Goal: Task Accomplishment & Management: Manage account settings

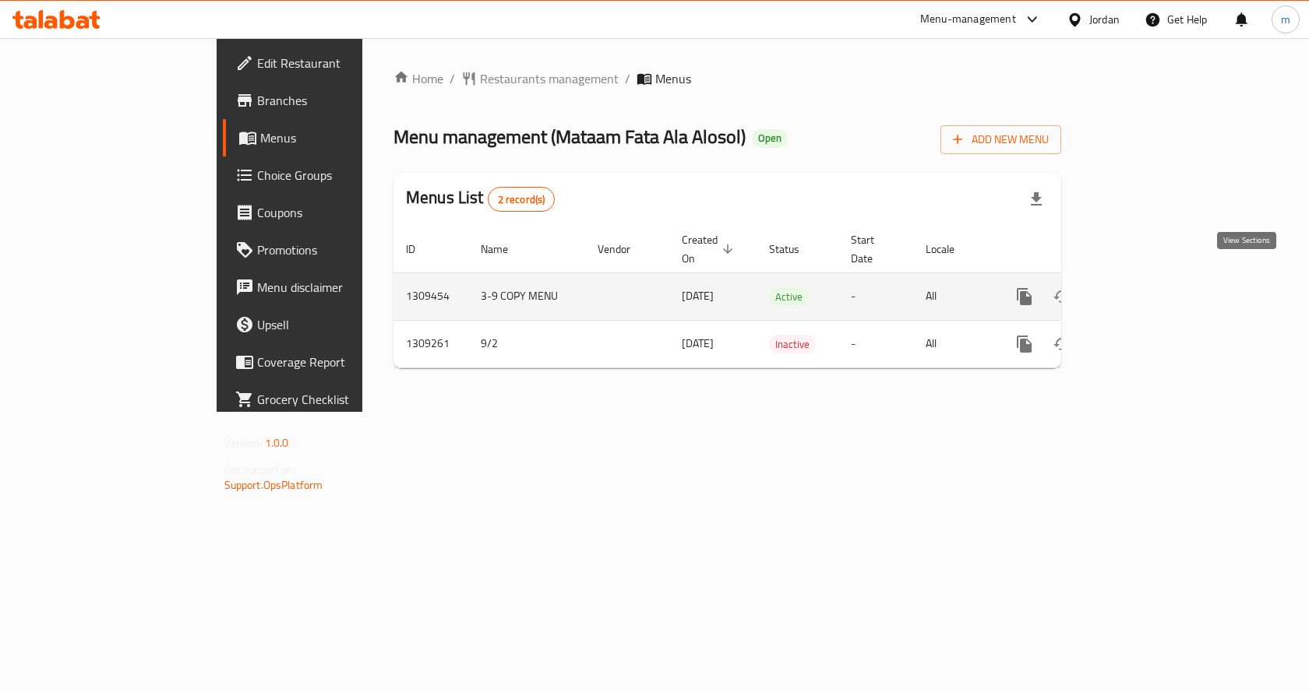
click at [1144, 290] on icon "enhanced table" at bounding box center [1136, 297] width 14 height 14
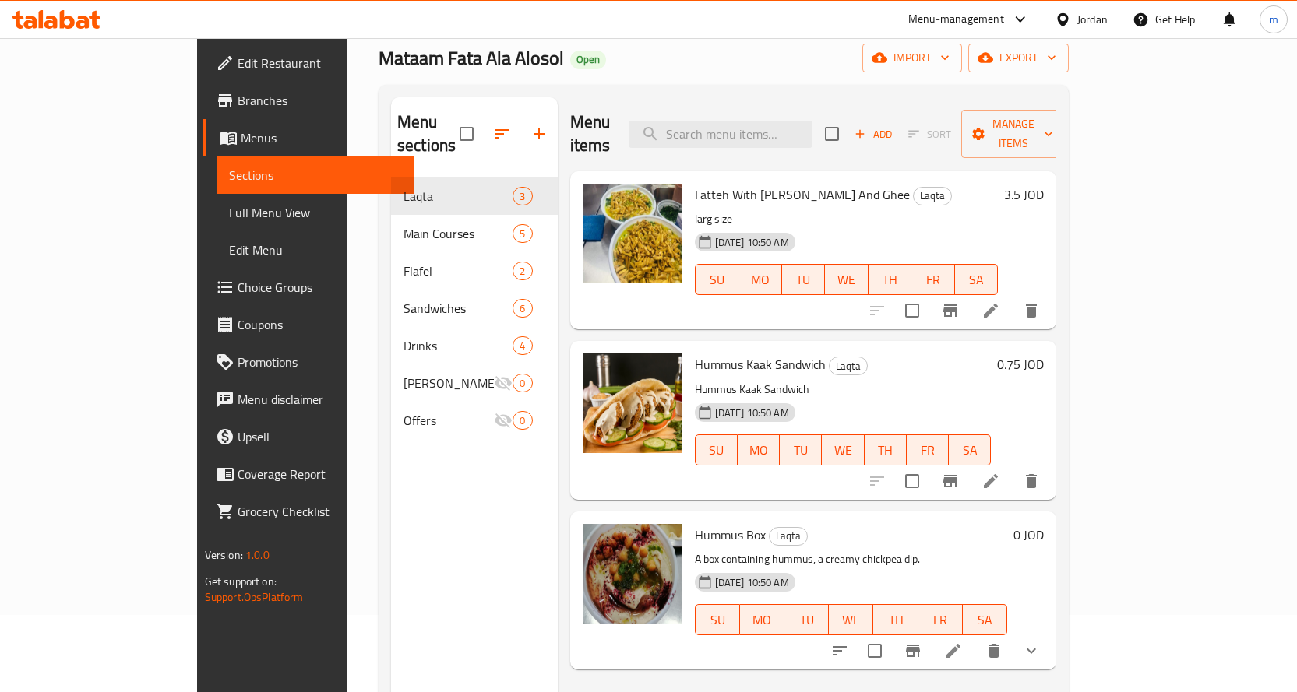
scroll to position [78, 0]
click at [229, 206] on span "Full Menu View" at bounding box center [315, 212] width 172 height 19
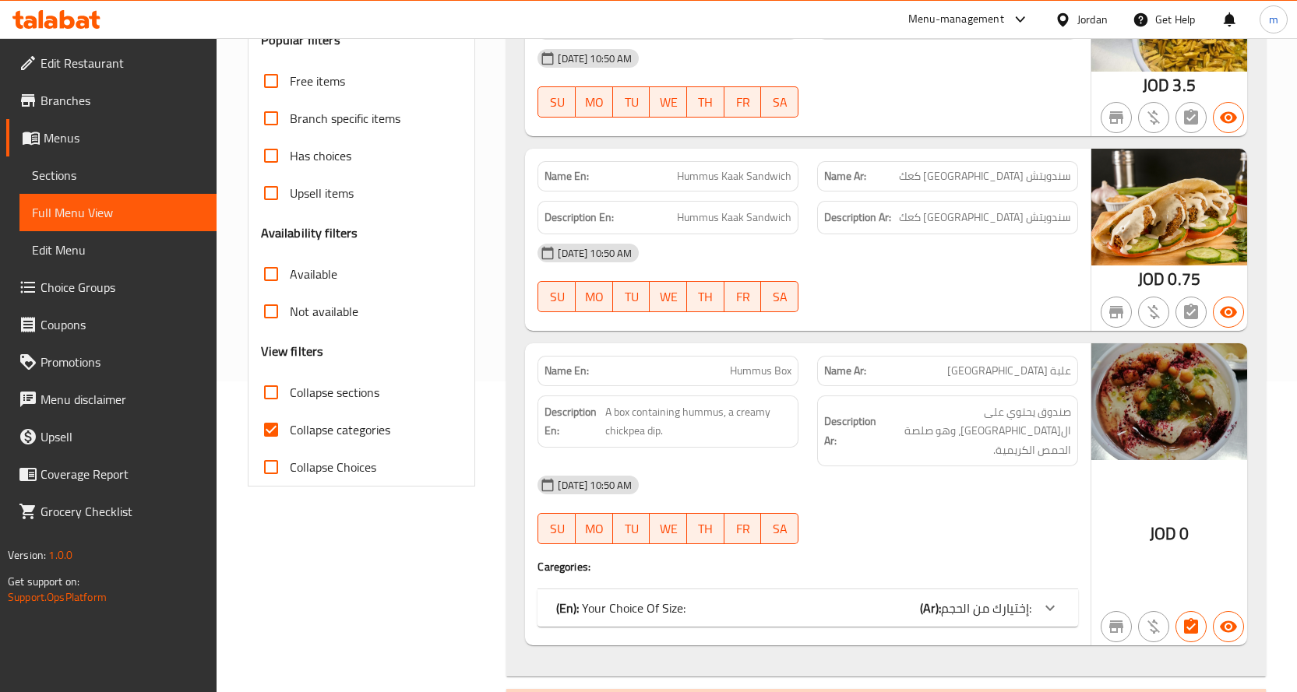
scroll to position [389, 0]
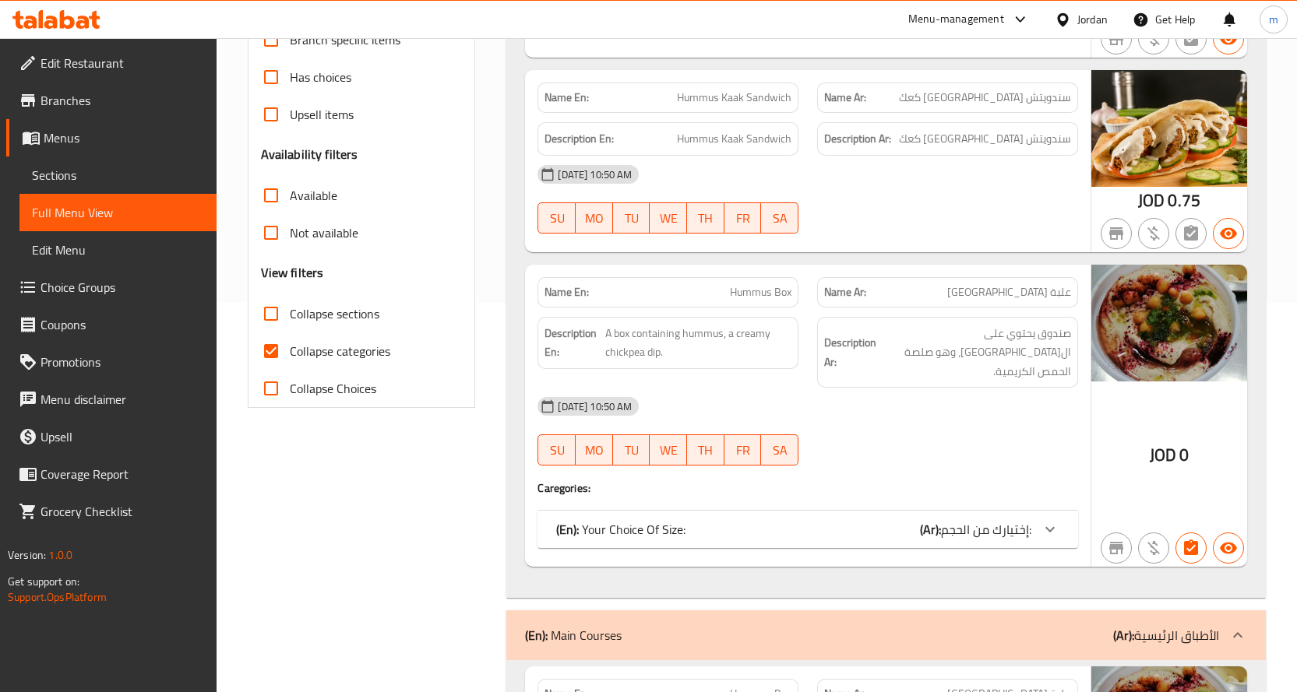
click at [285, 354] on input "Collapse categories" at bounding box center [270, 351] width 37 height 37
checkbox input "false"
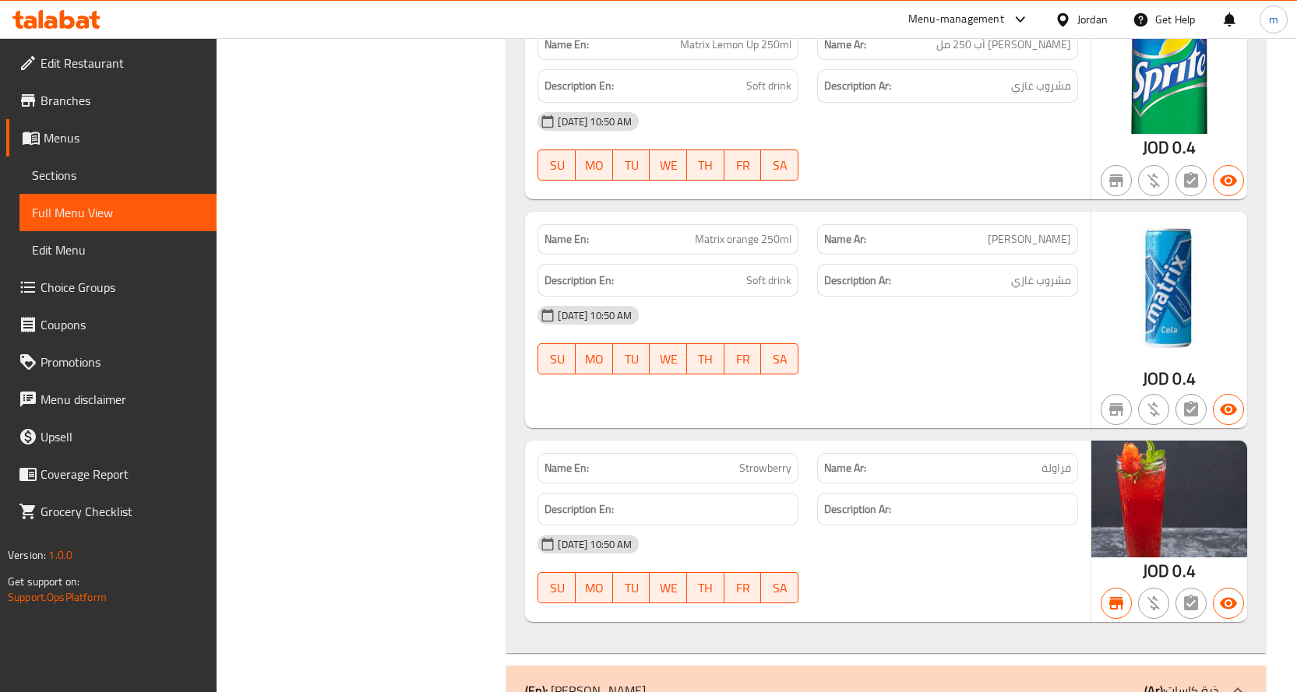
scroll to position [5375, 0]
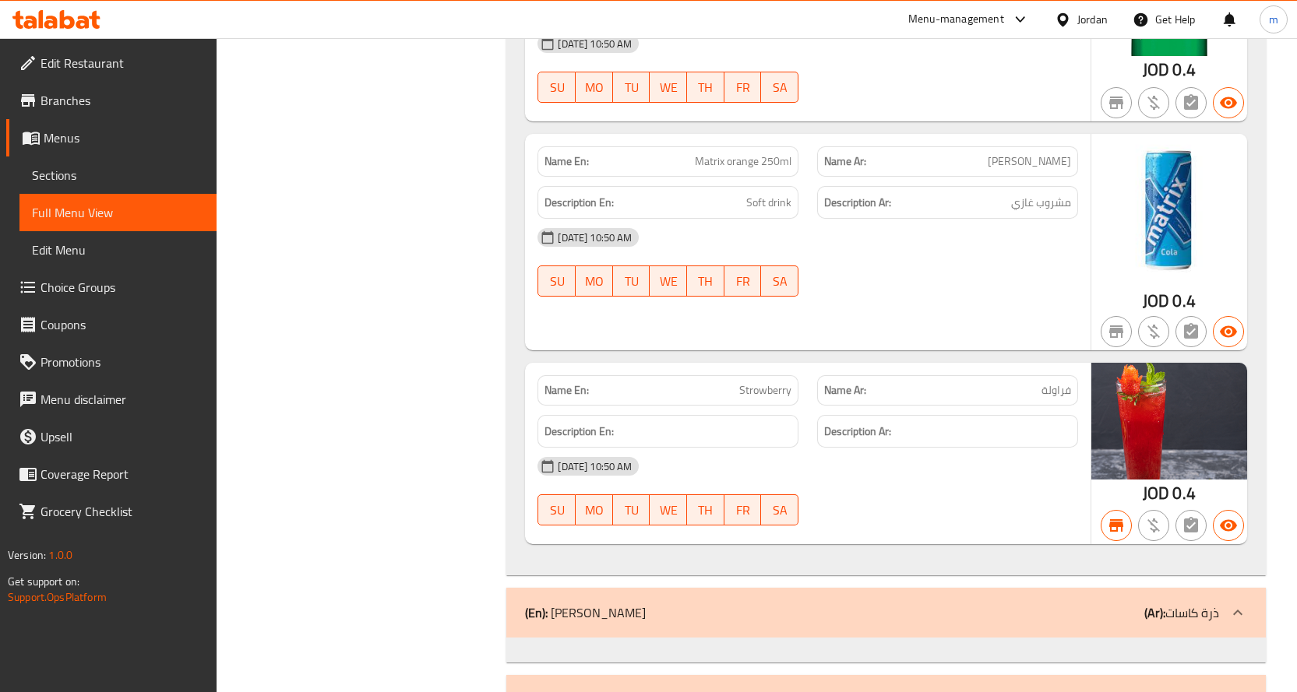
click at [1239, 610] on icon at bounding box center [1237, 612] width 9 height 5
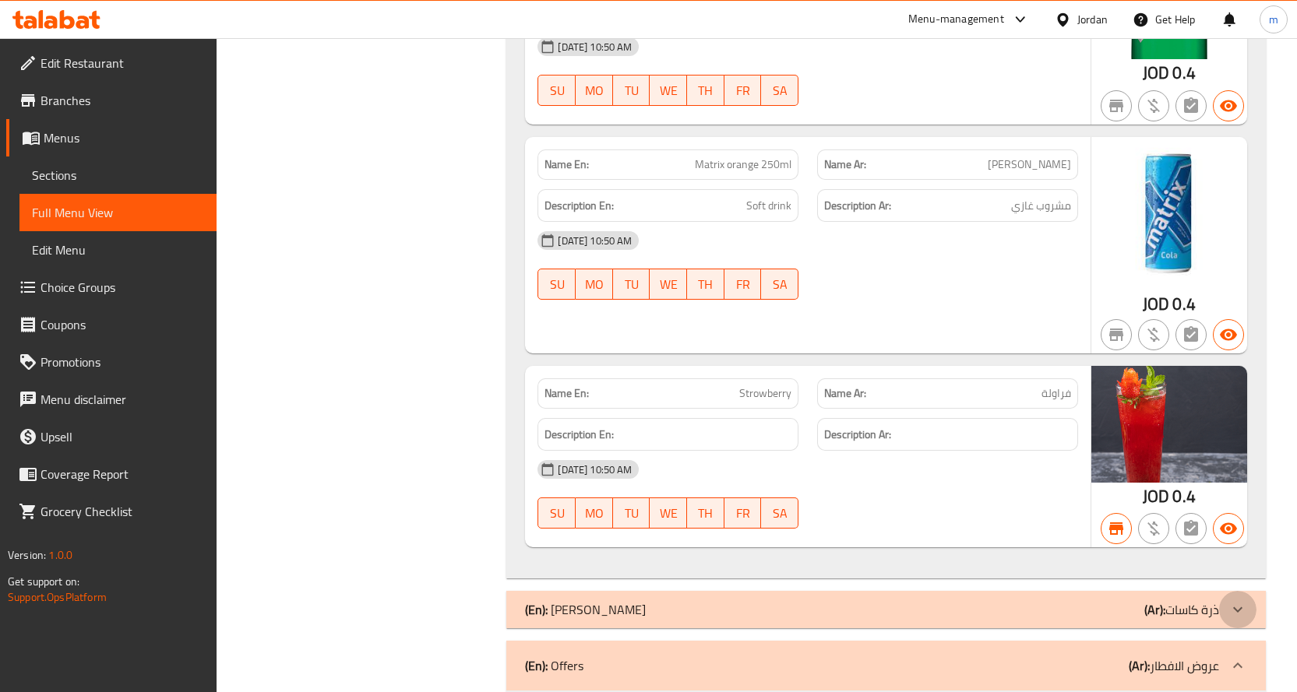
click at [1239, 608] on icon at bounding box center [1237, 610] width 9 height 5
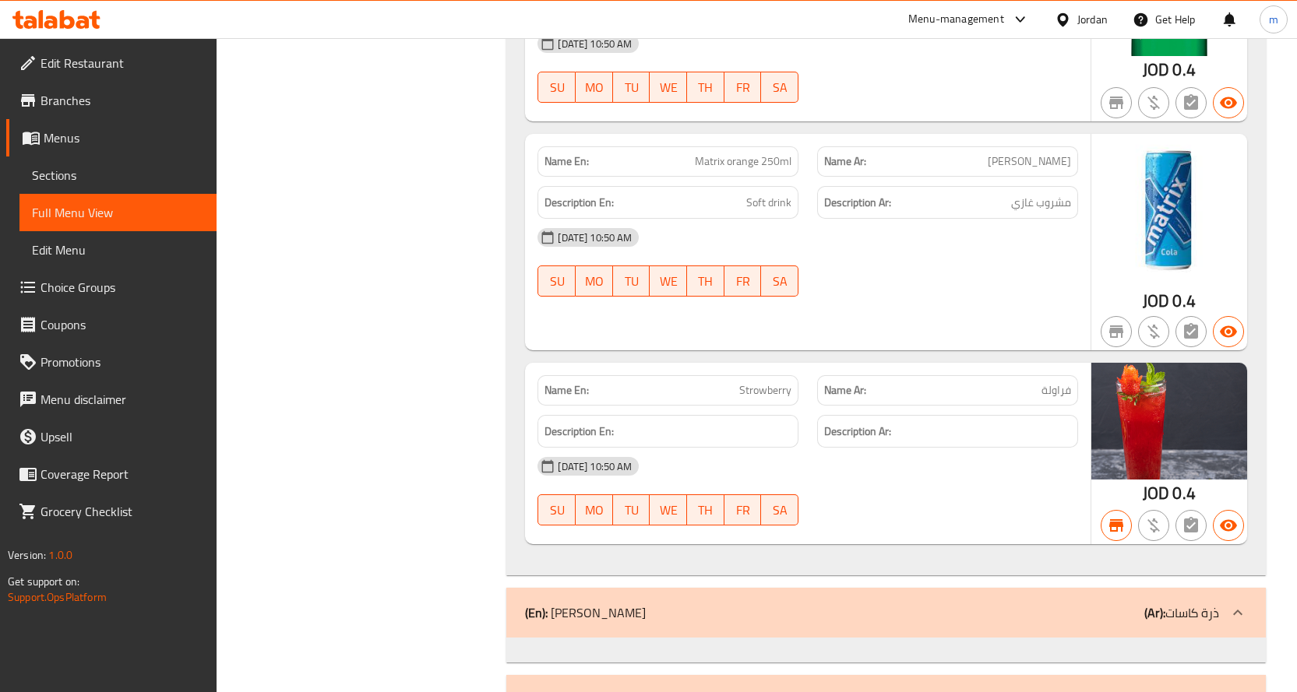
click at [1243, 682] on div at bounding box center [1237, 700] width 37 height 37
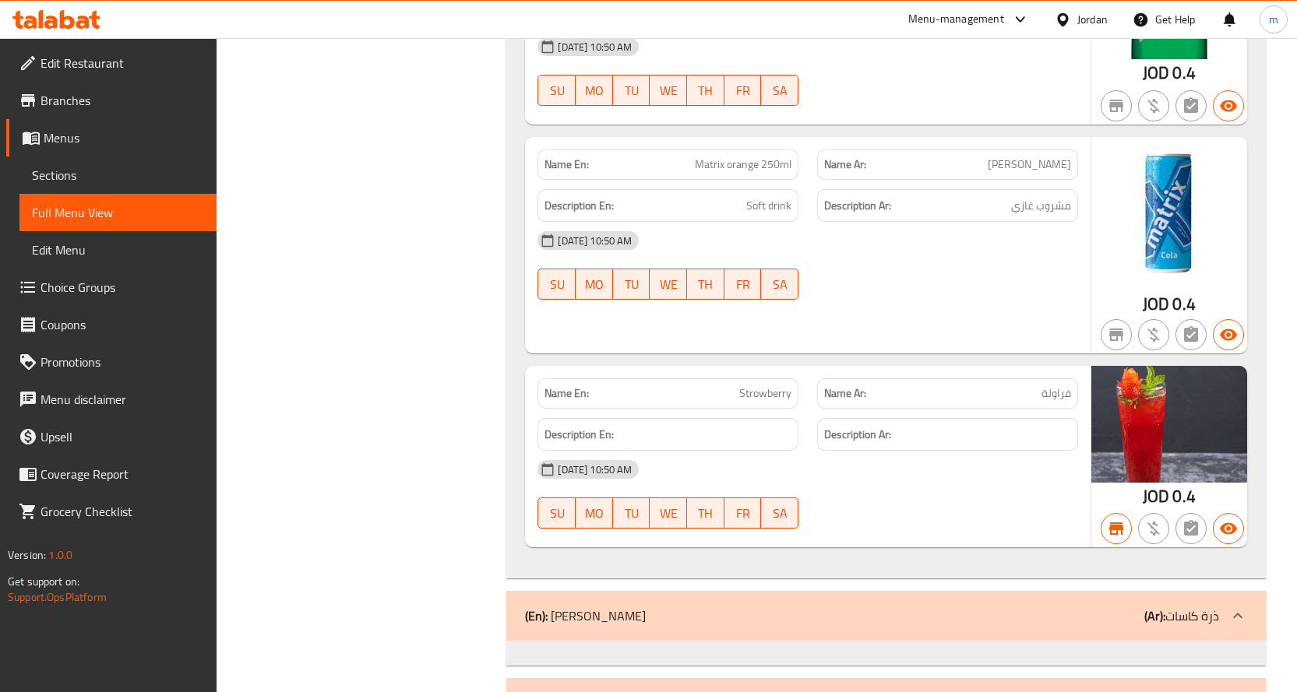
click at [1244, 688] on icon at bounding box center [1237, 697] width 19 height 19
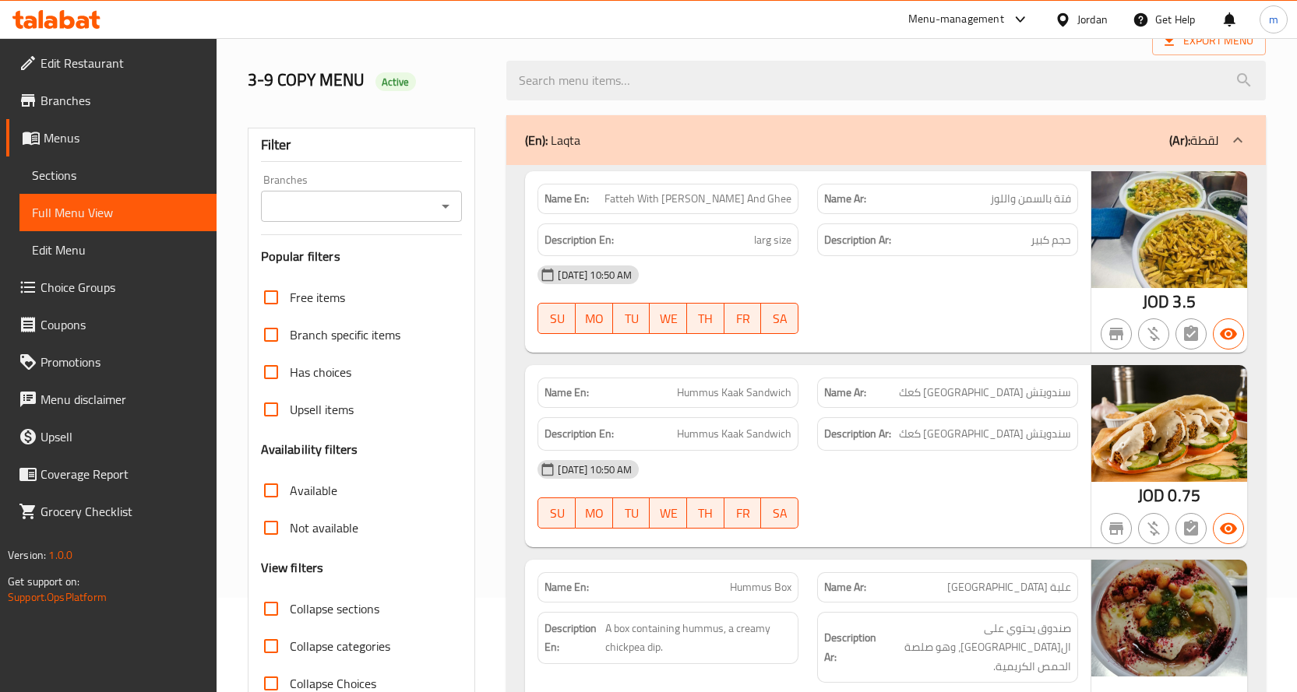
scroll to position [0, 0]
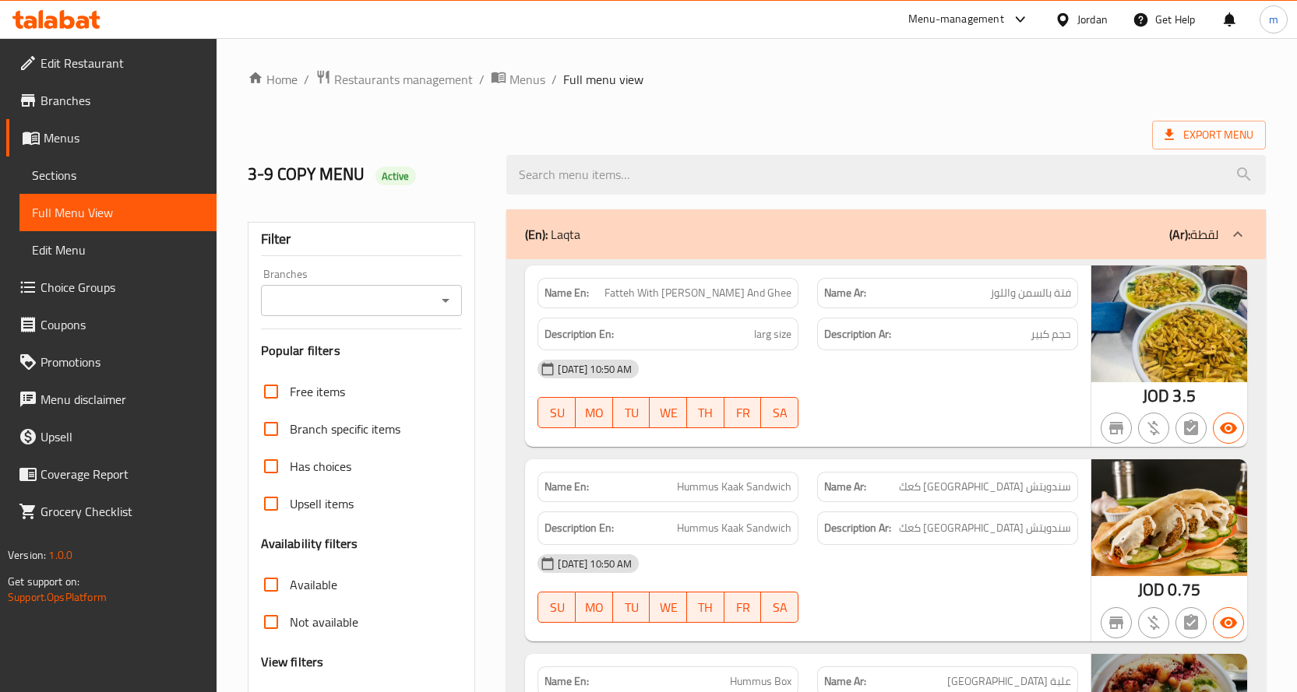
click at [526, 79] on span "Menus" at bounding box center [527, 79] width 36 height 19
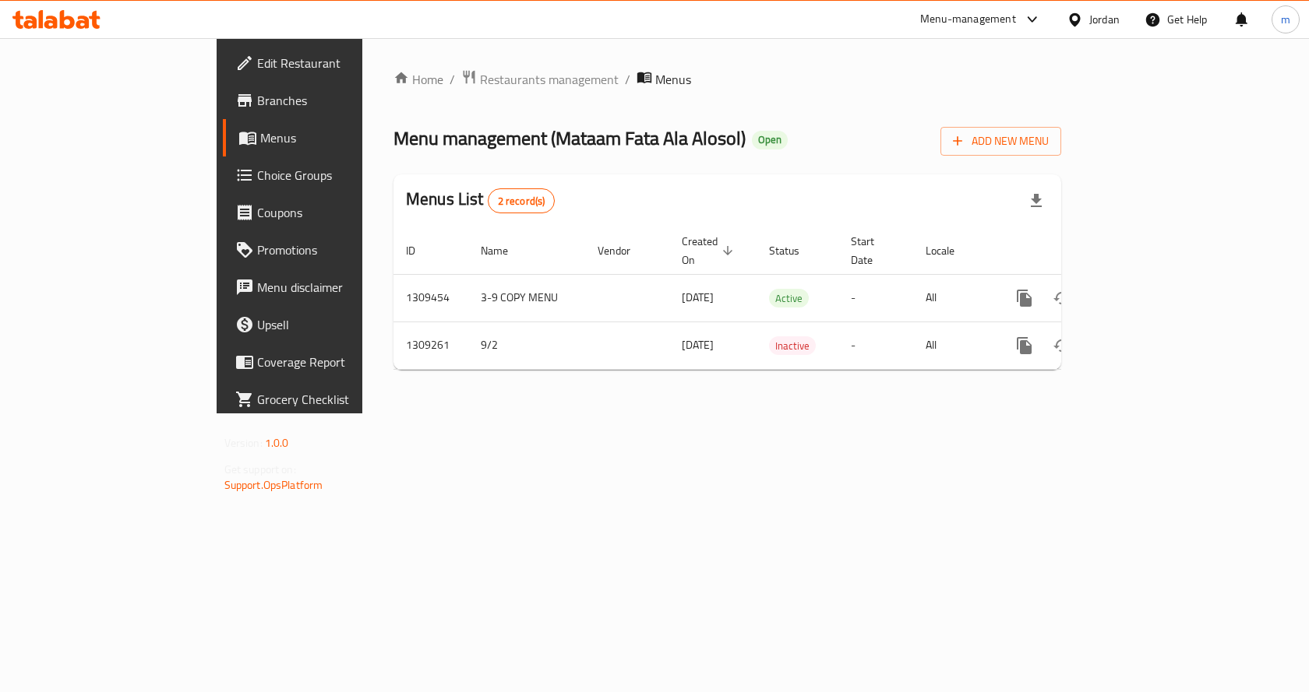
click at [1098, 26] on div "Jordan" at bounding box center [1104, 19] width 30 height 17
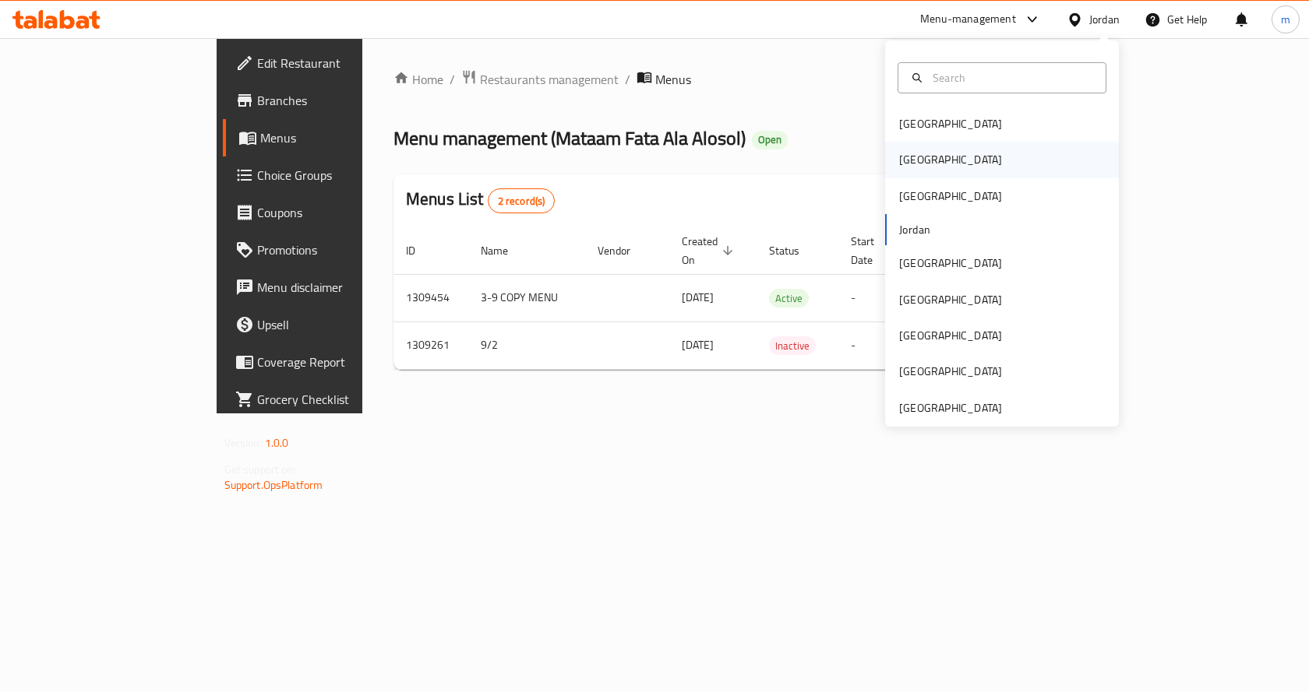
click at [929, 164] on div "[GEOGRAPHIC_DATA]" at bounding box center [1002, 160] width 234 height 36
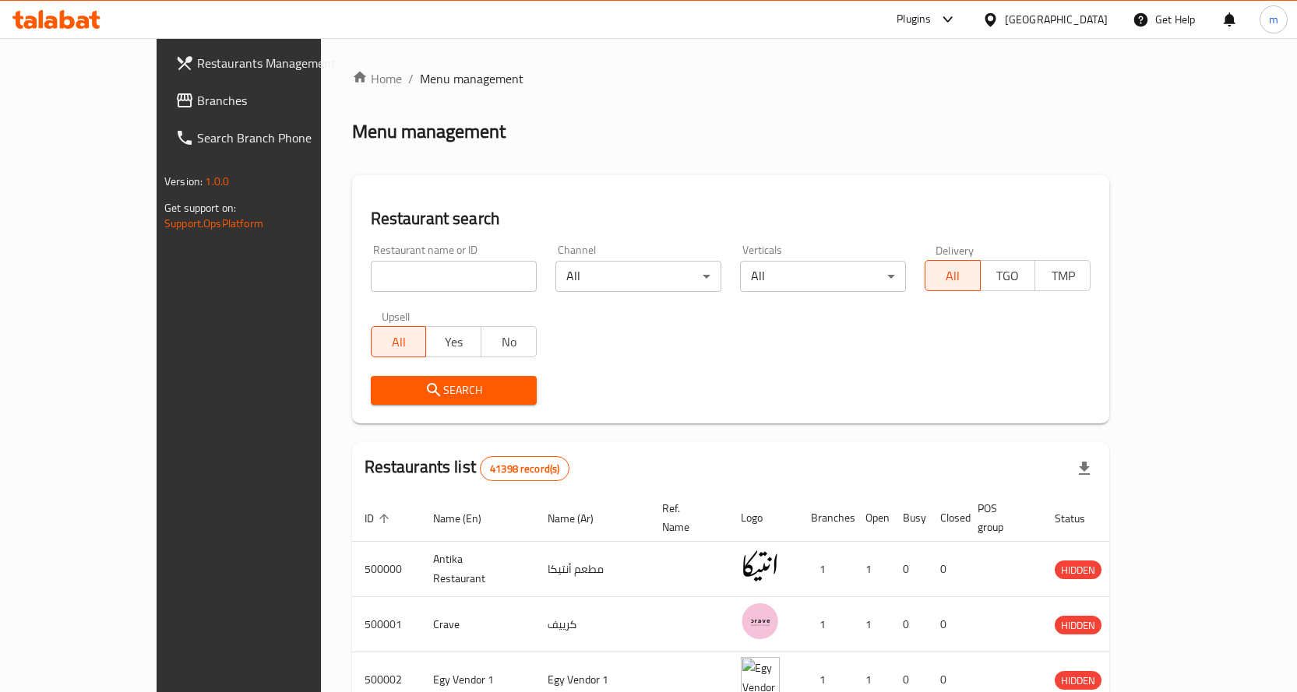
click at [449, 271] on input "search" at bounding box center [454, 276] width 166 height 31
type input "777037"
click at [197, 100] on span "Branches" at bounding box center [279, 100] width 164 height 19
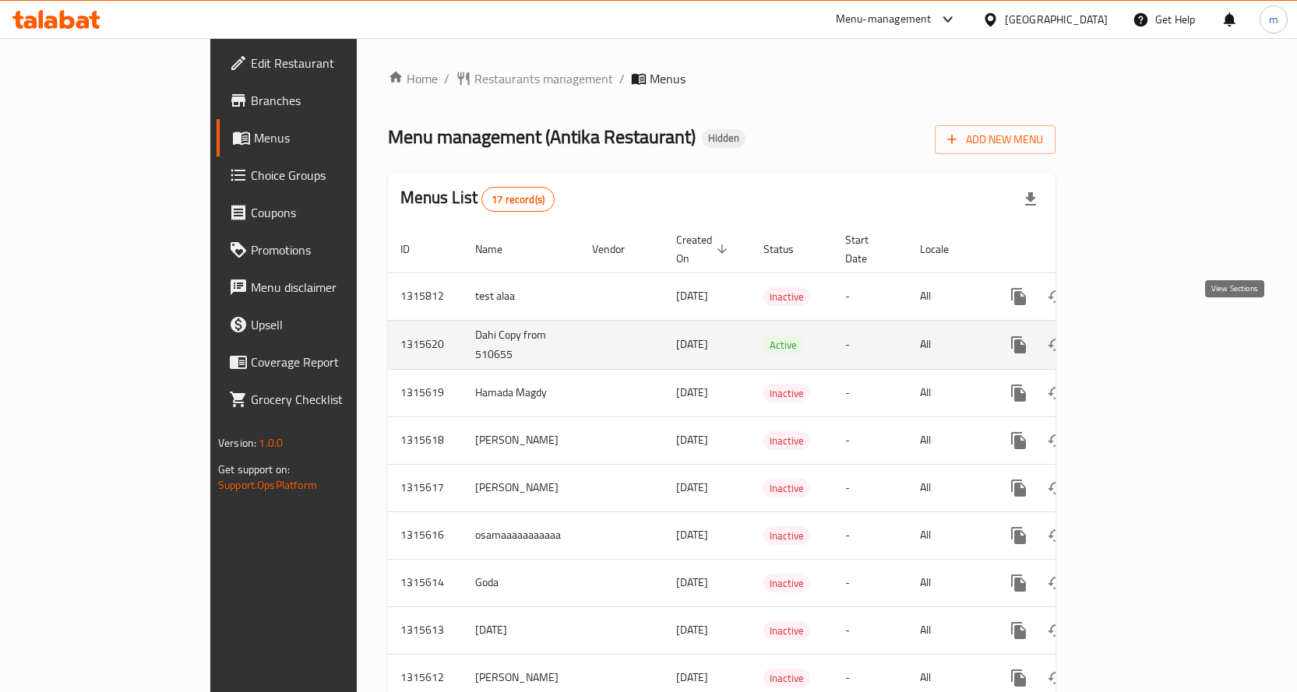
click at [1140, 336] on icon "enhanced table" at bounding box center [1131, 345] width 19 height 19
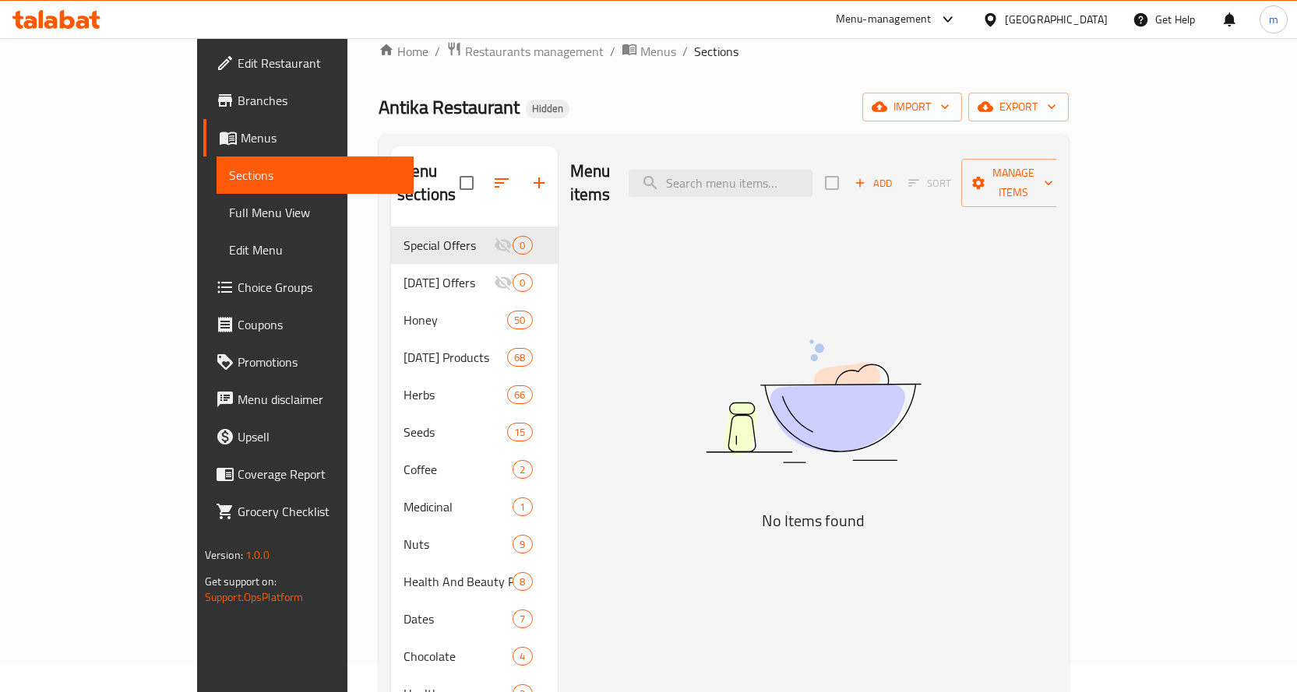
scroll to position [78, 0]
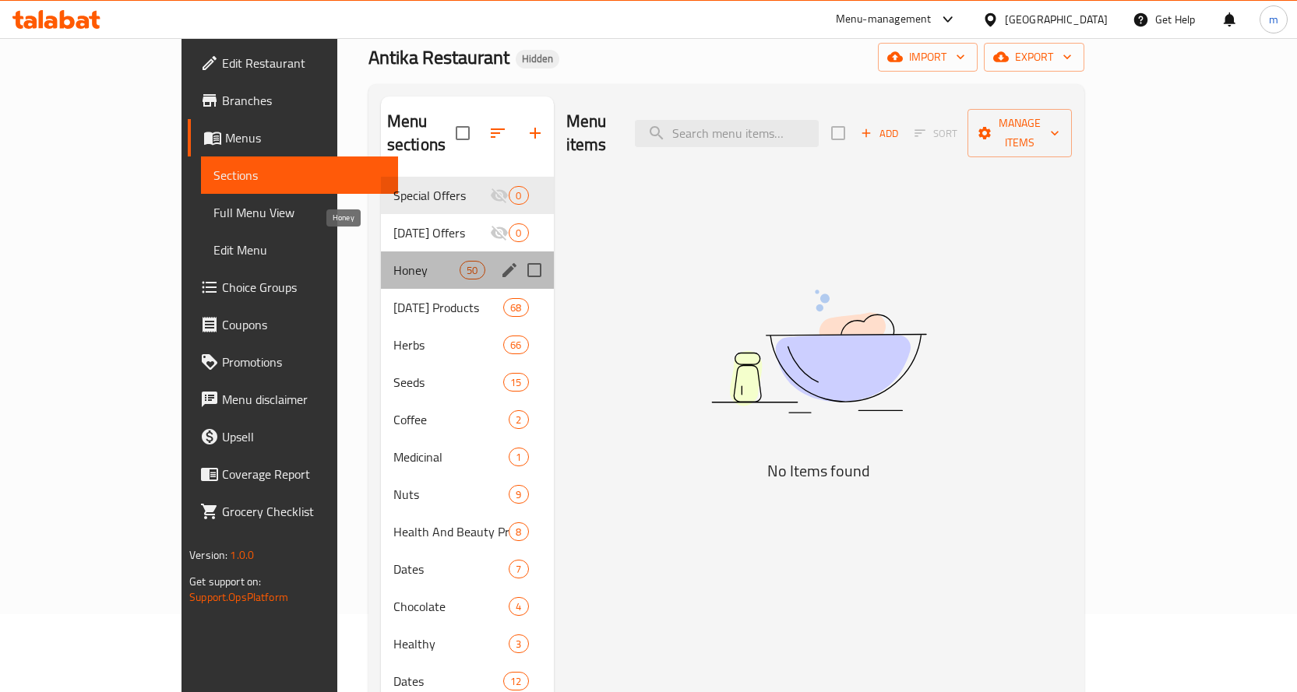
click at [393, 261] on span "Honey" at bounding box center [426, 270] width 66 height 19
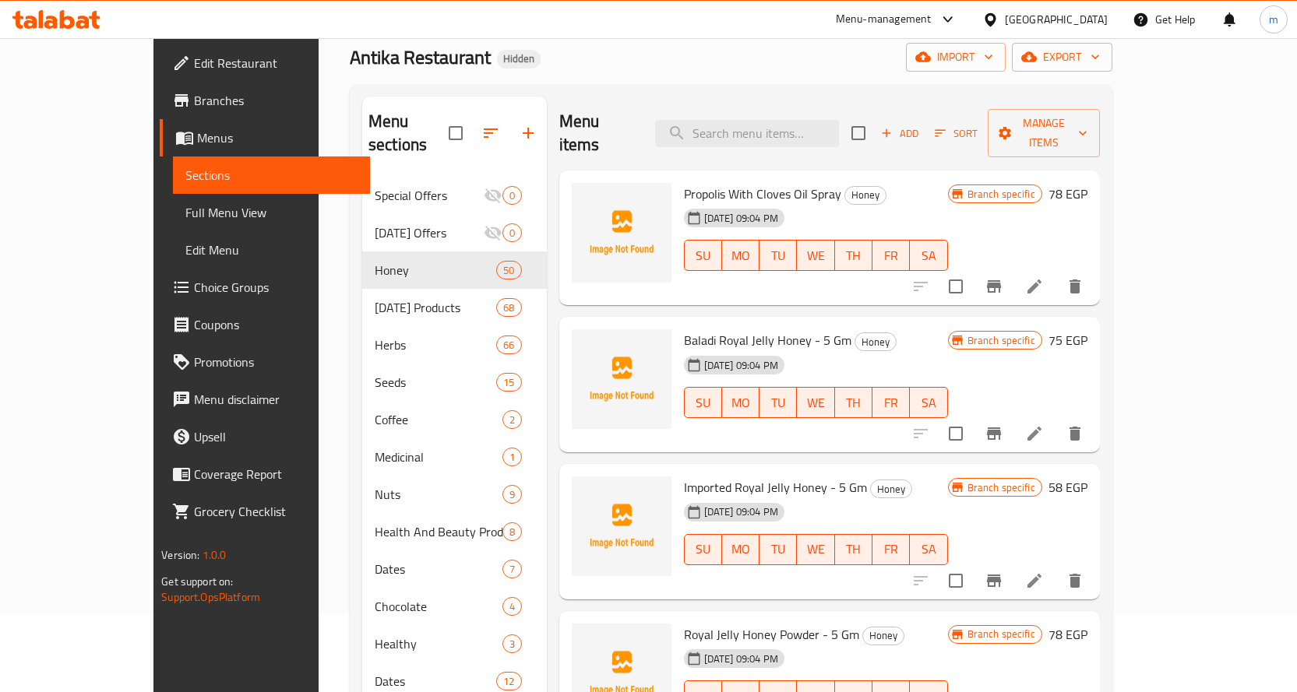
click at [185, 210] on span "Full Menu View" at bounding box center [271, 212] width 172 height 19
click at [185, 213] on span "Full Menu View" at bounding box center [271, 212] width 172 height 19
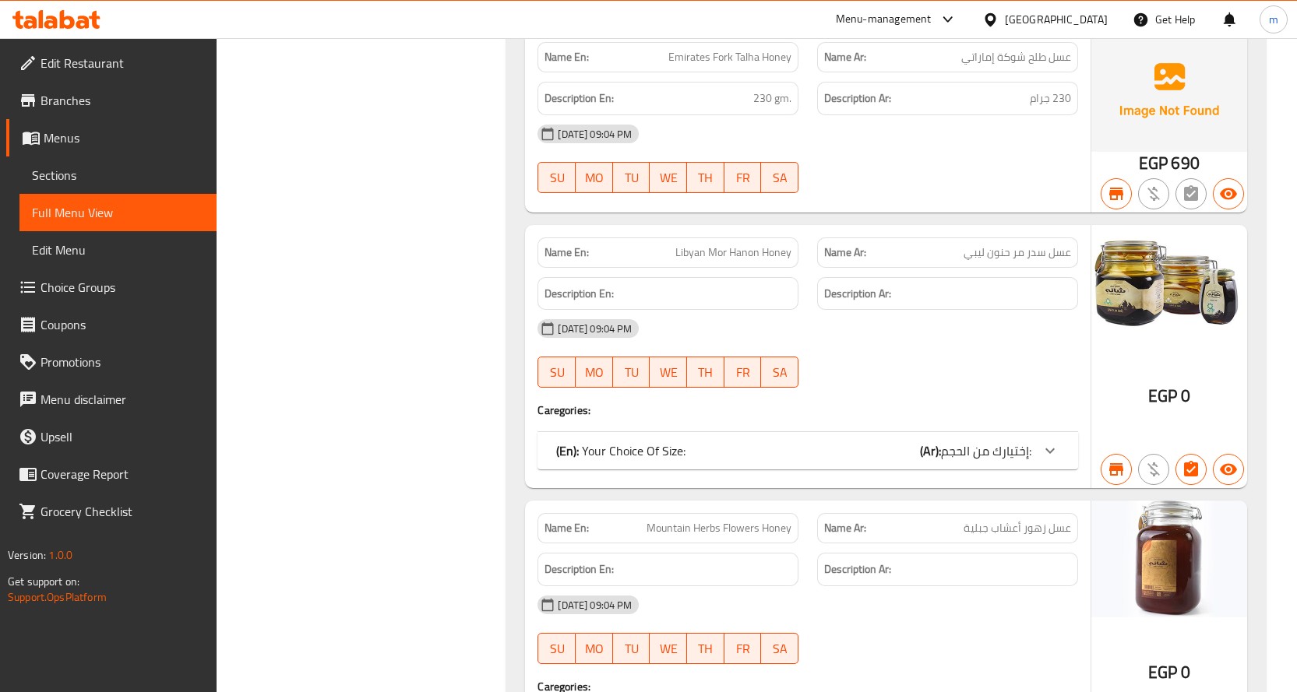
scroll to position [4518, 0]
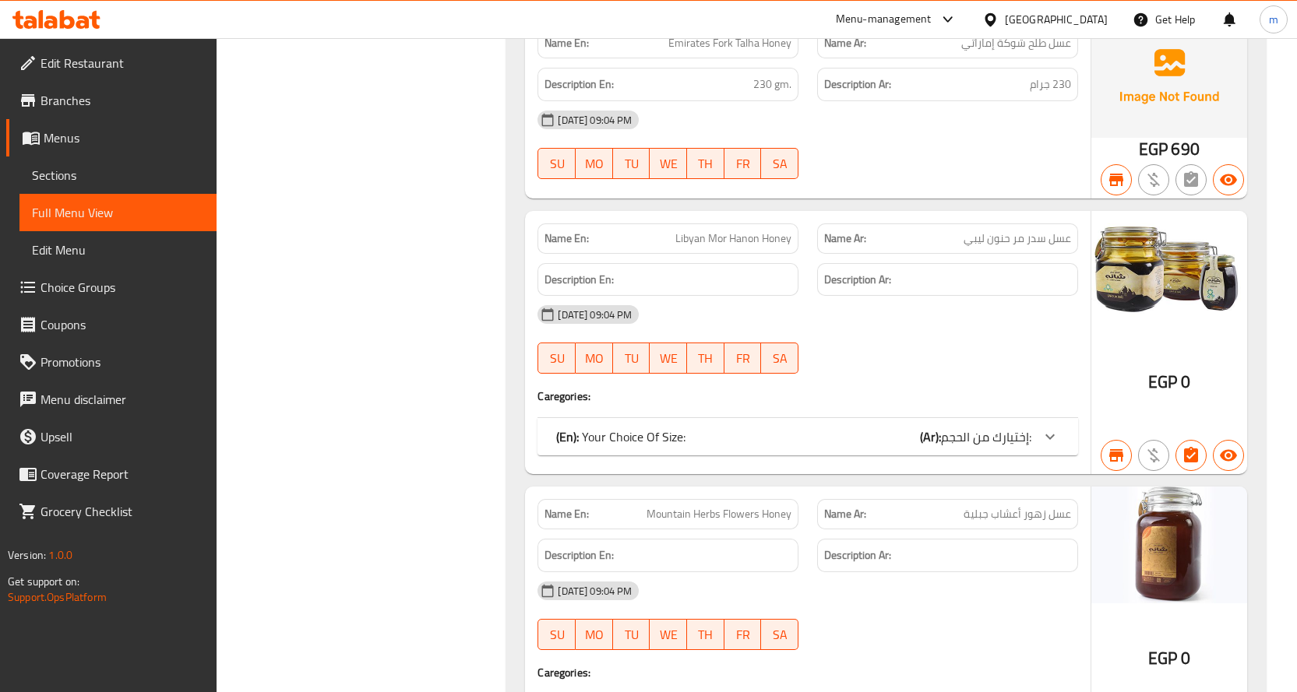
click at [1031, 444] on div "(En): Your Choice Of Size: (Ar): إختيارك من الحجم:" at bounding box center [807, 436] width 541 height 37
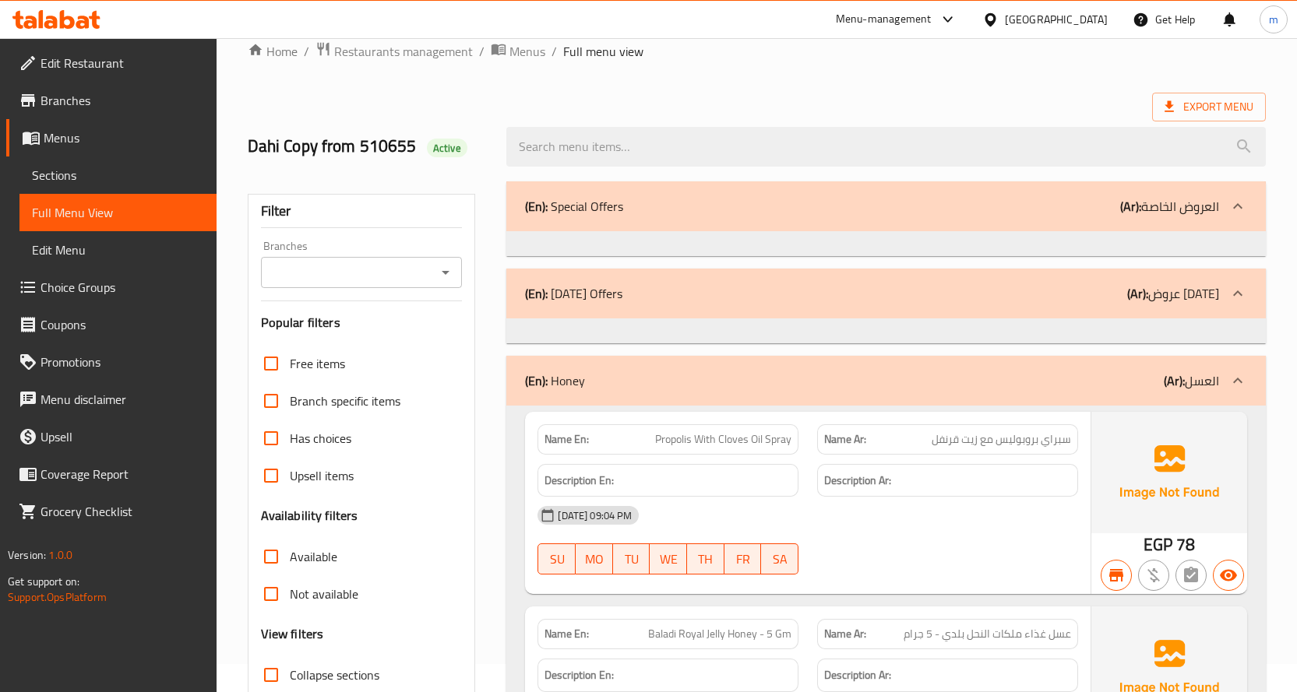
scroll to position [0, 0]
